Goal: Book appointment/travel/reservation

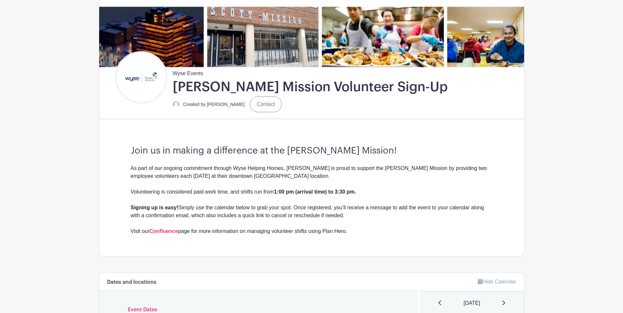
scroll to position [230, 0]
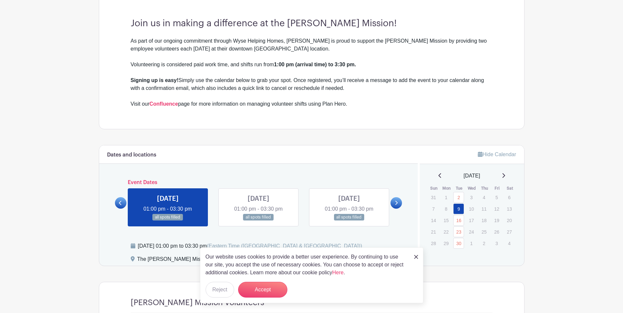
click at [154, 263] on div "The Scott Mission , 502 Spadina Avenue, Toronto, Ontario M5S 2H1, Canada" at bounding box center [201, 260] width 129 height 11
click at [418, 259] on div "Our website uses cookies to provide a better user experience. By continuing to …" at bounding box center [311, 275] width 223 height 56
click at [416, 257] on img at bounding box center [416, 257] width 4 height 4
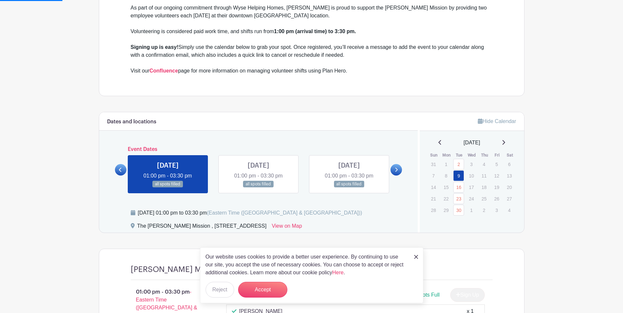
scroll to position [328, 0]
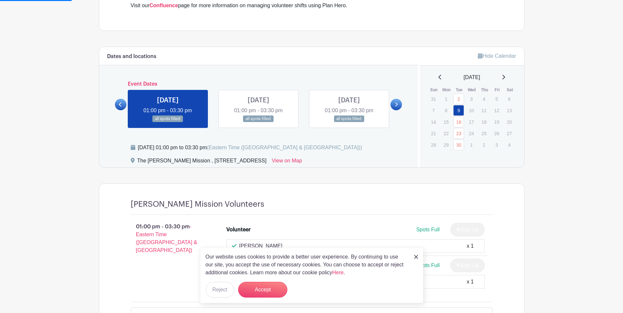
click at [413, 255] on div "Our website uses cookies to provide a better user experience. By continuing to …" at bounding box center [311, 275] width 223 height 56
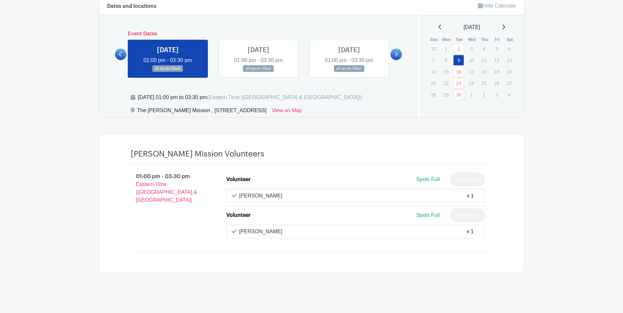
scroll to position [380, 0]
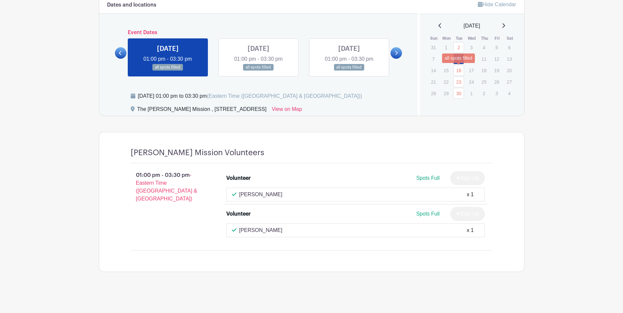
click at [459, 69] on link "16" at bounding box center [458, 70] width 11 height 11
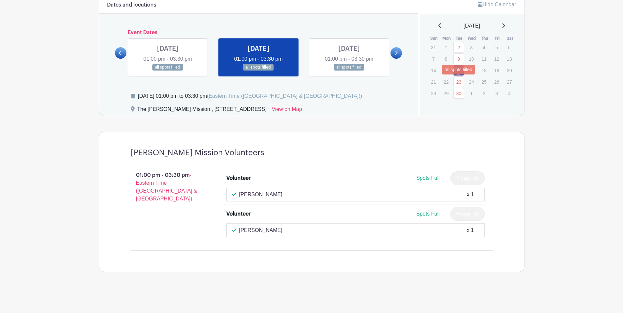
click at [458, 80] on link "23" at bounding box center [458, 81] width 11 height 11
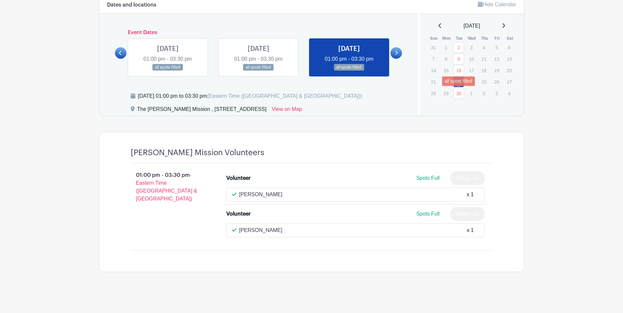
click at [458, 94] on link "30" at bounding box center [458, 93] width 11 height 11
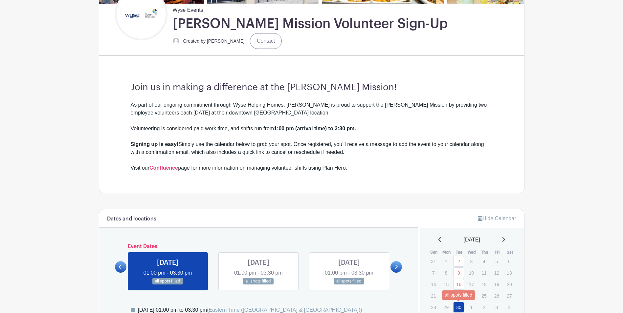
scroll to position [84, 0]
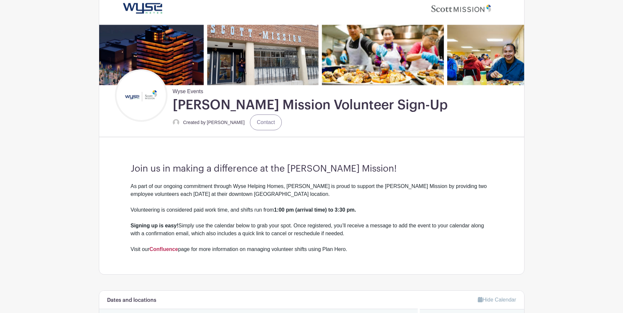
click at [156, 249] on strong "Confluence" at bounding box center [163, 249] width 29 height 6
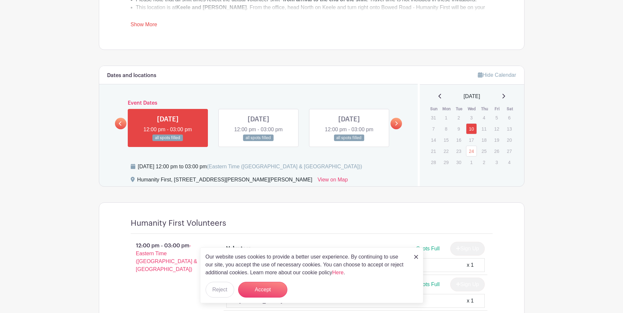
scroll to position [361, 0]
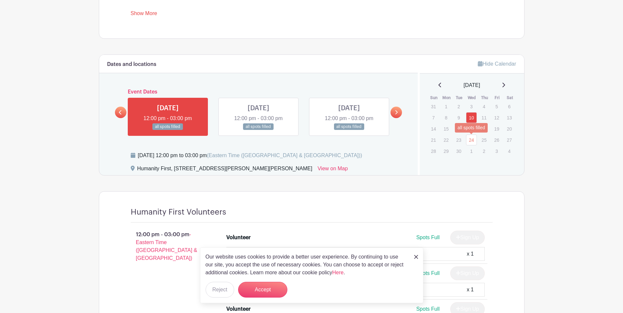
click at [470, 139] on link "24" at bounding box center [471, 140] width 11 height 11
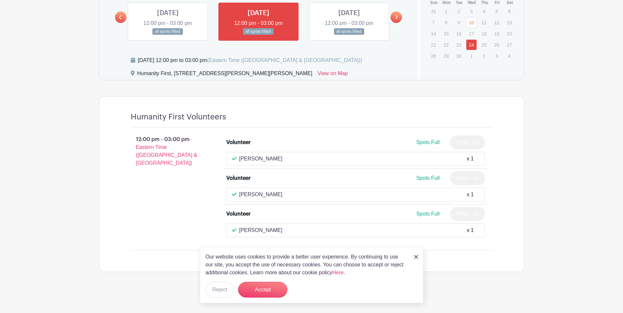
scroll to position [423, 0]
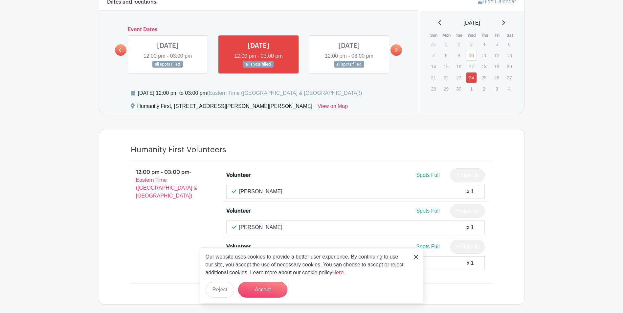
click at [505, 21] on icon at bounding box center [503, 22] width 3 height 5
click at [472, 59] on link "8" at bounding box center [471, 55] width 11 height 11
click at [472, 54] on link "8" at bounding box center [471, 55] width 11 height 11
click at [471, 89] on link "29" at bounding box center [471, 88] width 11 height 11
click at [471, 88] on link "29" at bounding box center [471, 88] width 11 height 11
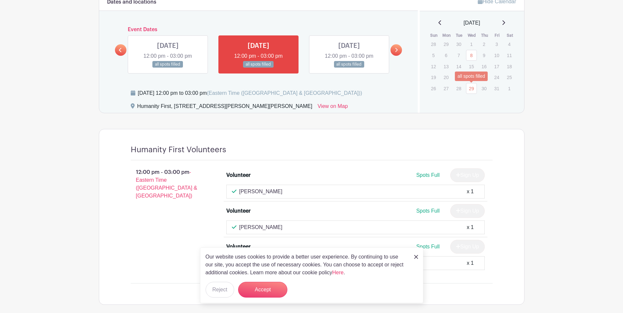
click at [471, 88] on link "29" at bounding box center [471, 88] width 11 height 11
click at [505, 21] on icon at bounding box center [503, 22] width 3 height 5
click at [505, 25] on icon at bounding box center [503, 22] width 3 height 5
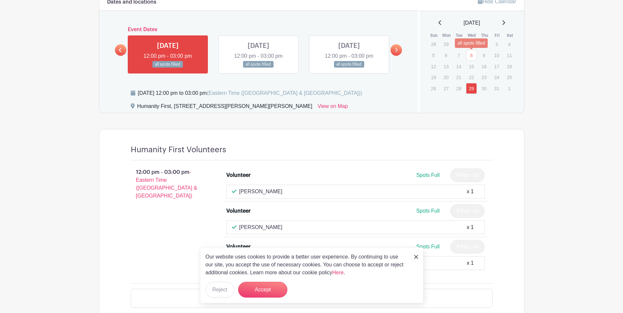
click at [473, 56] on link "8" at bounding box center [471, 55] width 11 height 11
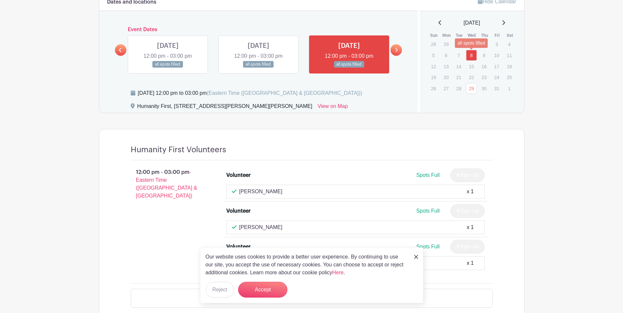
click at [473, 56] on link "8" at bounding box center [471, 55] width 11 height 11
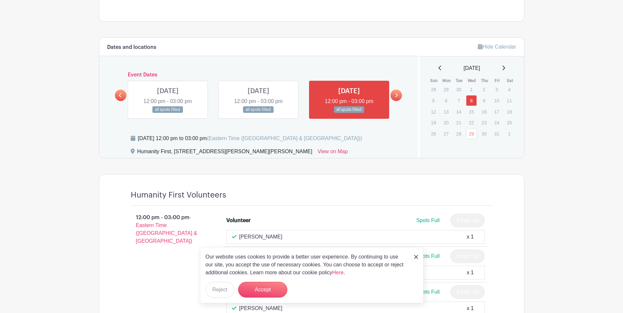
scroll to position [358, 0]
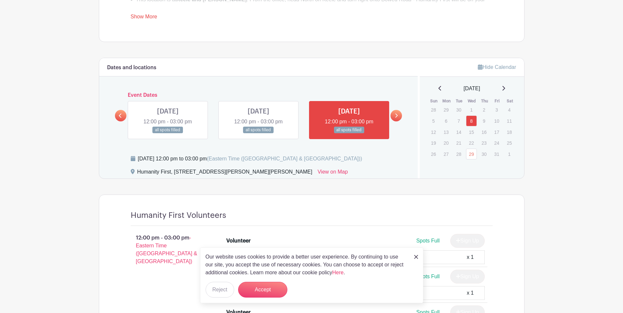
click at [505, 89] on icon at bounding box center [503, 88] width 3 height 5
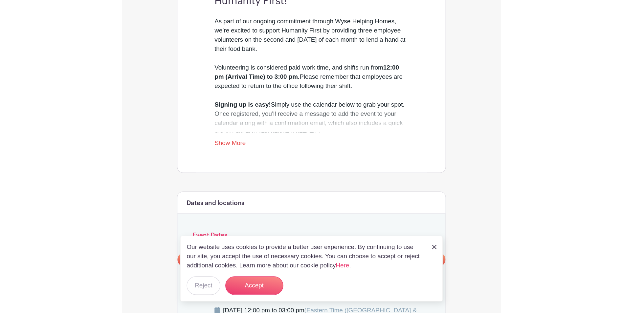
scroll to position [244, 0]
